Goal: Use online tool/utility: Utilize a website feature to perform a specific function

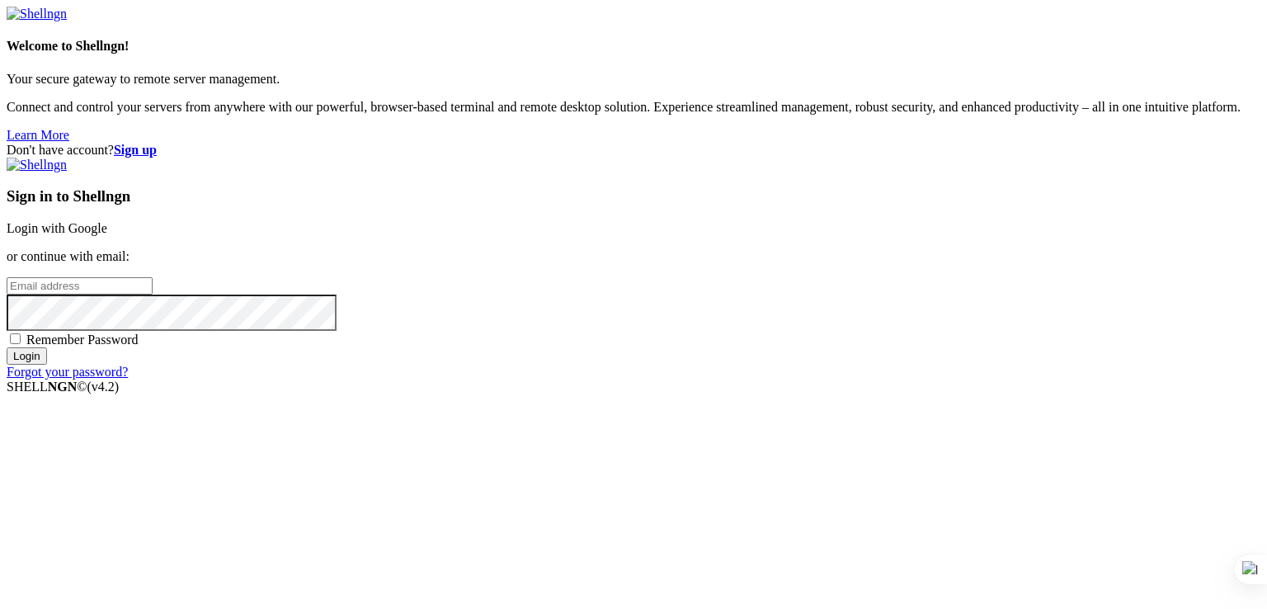
type input "[PERSON_NAME][EMAIL_ADDRESS][DOMAIN_NAME]"
click at [47, 365] on input "Login" at bounding box center [27, 355] width 40 height 17
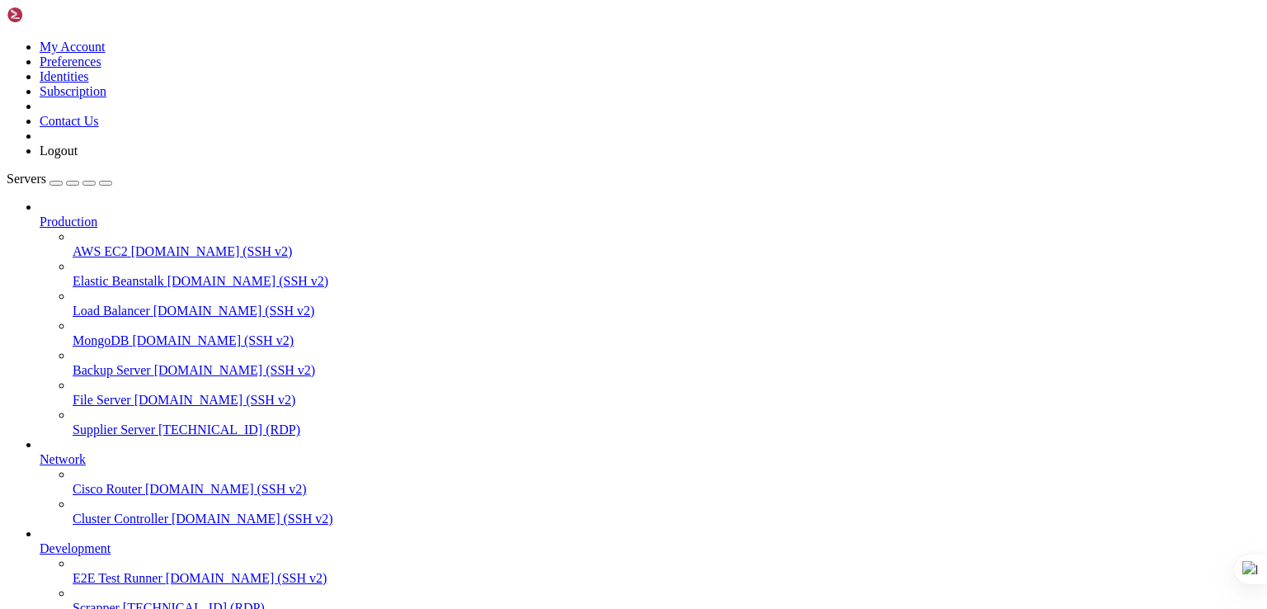
click at [158, 422] on span "[TECHNICAL_ID] (RDP)" at bounding box center [229, 429] width 142 height 14
